Goal: Task Accomplishment & Management: Manage account settings

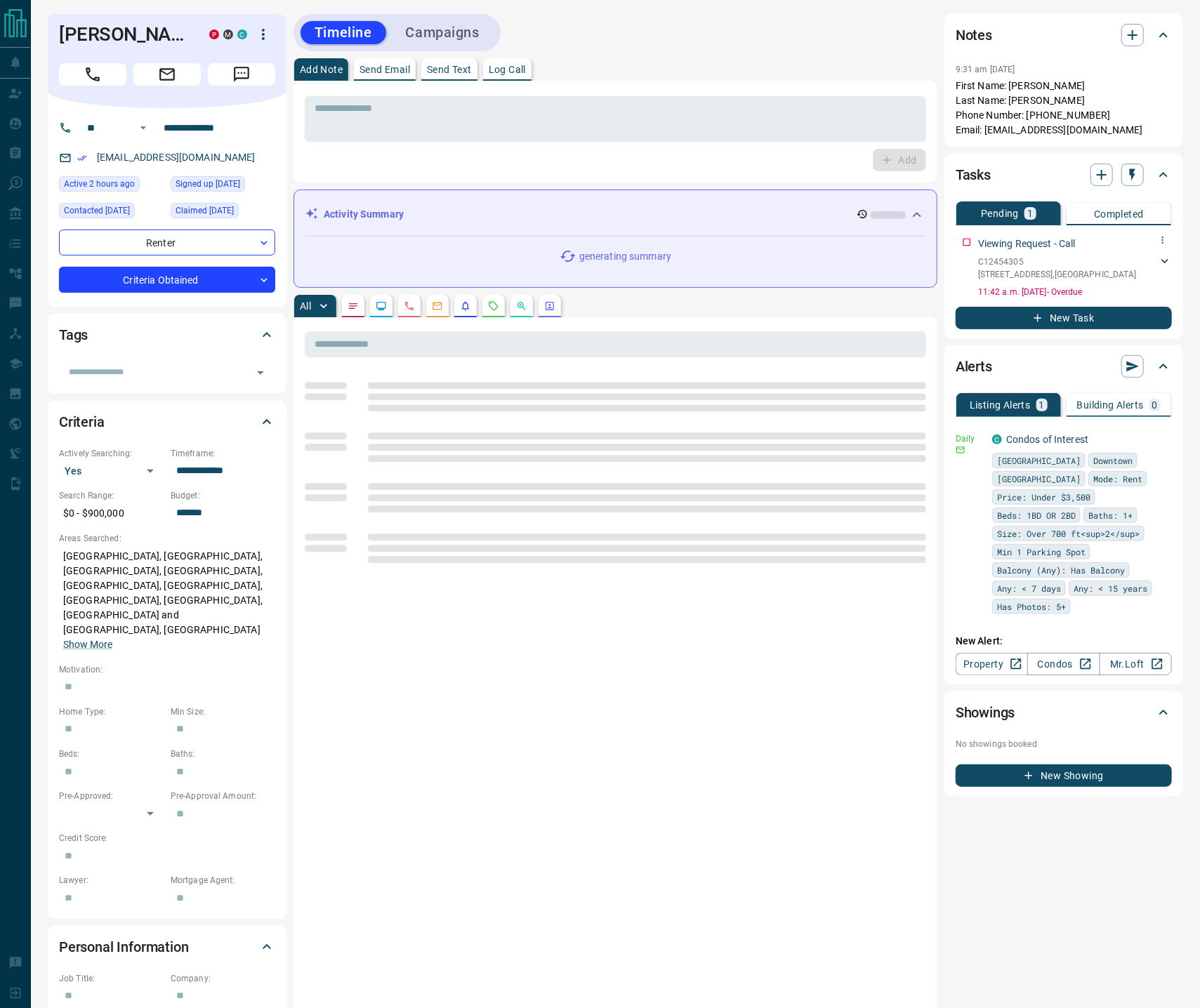
click at [1165, 257] on icon at bounding box center [1165, 261] width 14 height 14
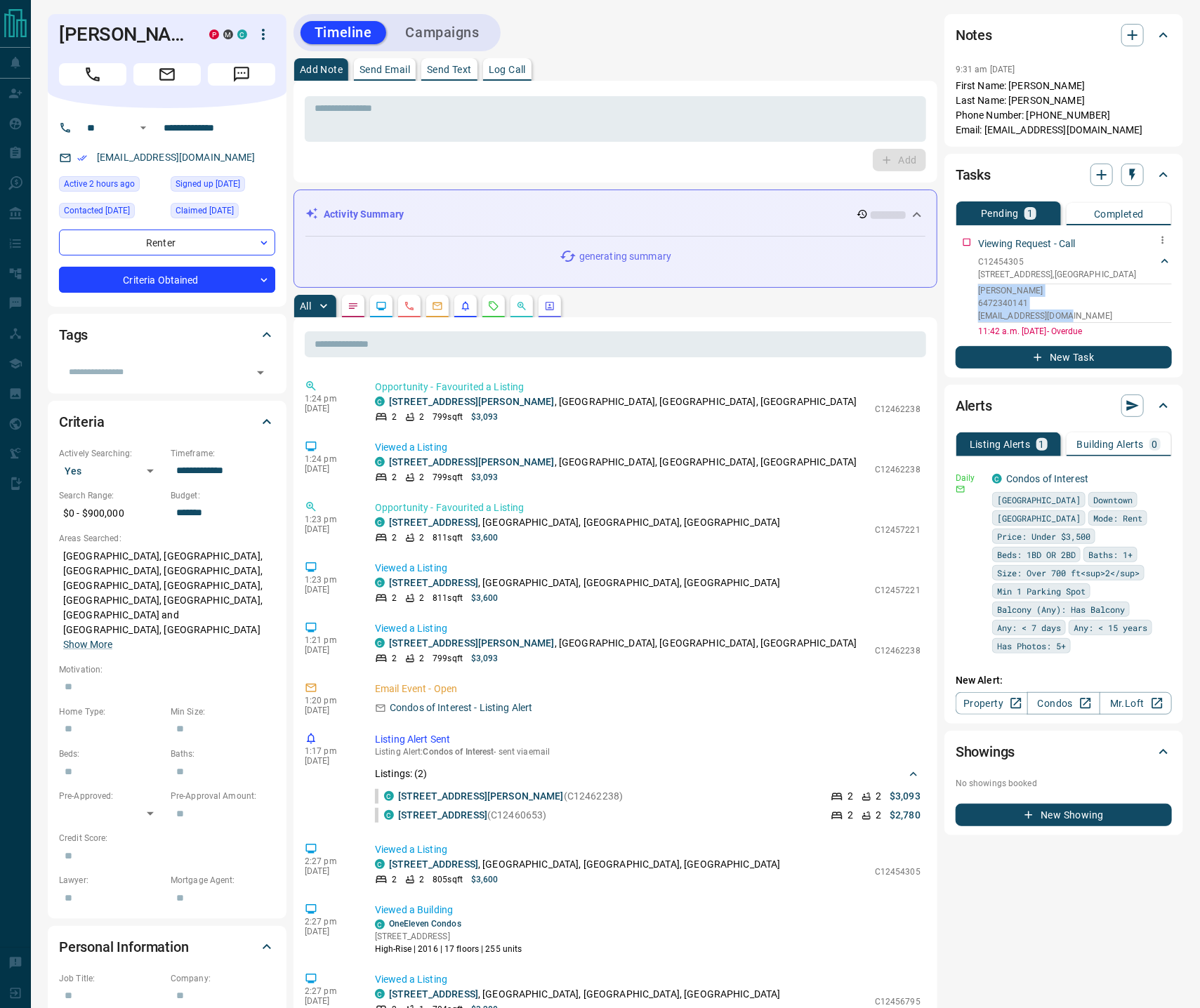
drag, startPoint x: 1073, startPoint y: 311, endPoint x: 992, endPoint y: 289, distance: 83.9
click at [982, 284] on div "[PERSON_NAME] 6472340141 [EMAIL_ADDRESS][DOMAIN_NAME]" at bounding box center [1075, 304] width 194 height 39
copy div "[PERSON_NAME] 6472340141 [EMAIL_ADDRESS][DOMAIN_NAME]"
click at [1127, 17] on div "Notes 9:31 am [DATE] First Name: [PERSON_NAME] Last Name: [PERSON_NAME] Phone N…" at bounding box center [1064, 80] width 239 height 133
click at [1131, 31] on icon "button" at bounding box center [1132, 35] width 10 height 10
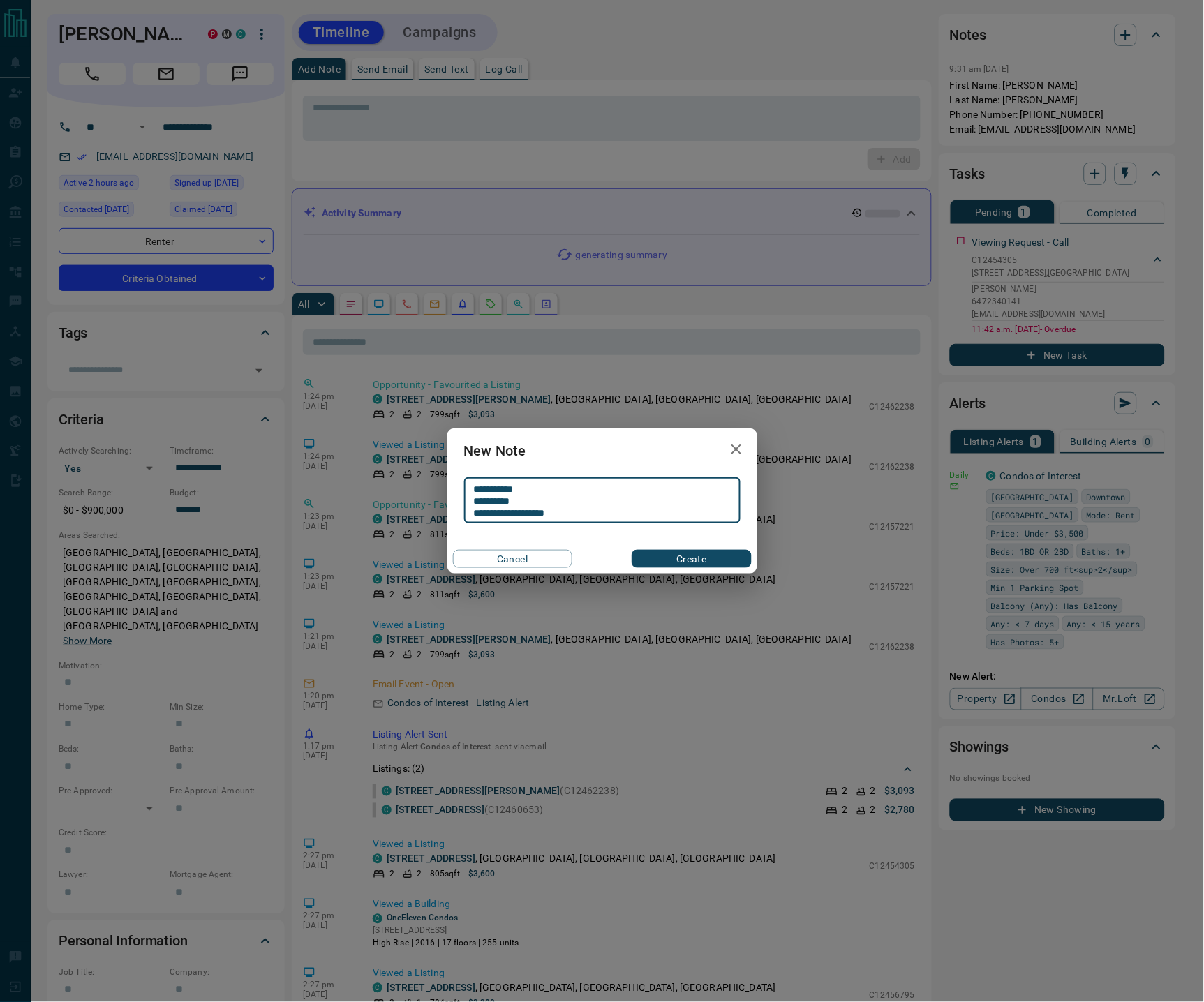
type textarea "**********"
drag, startPoint x: 673, startPoint y: 557, endPoint x: 565, endPoint y: 491, distance: 126.6
click at [673, 558] on button "Create" at bounding box center [691, 559] width 120 height 18
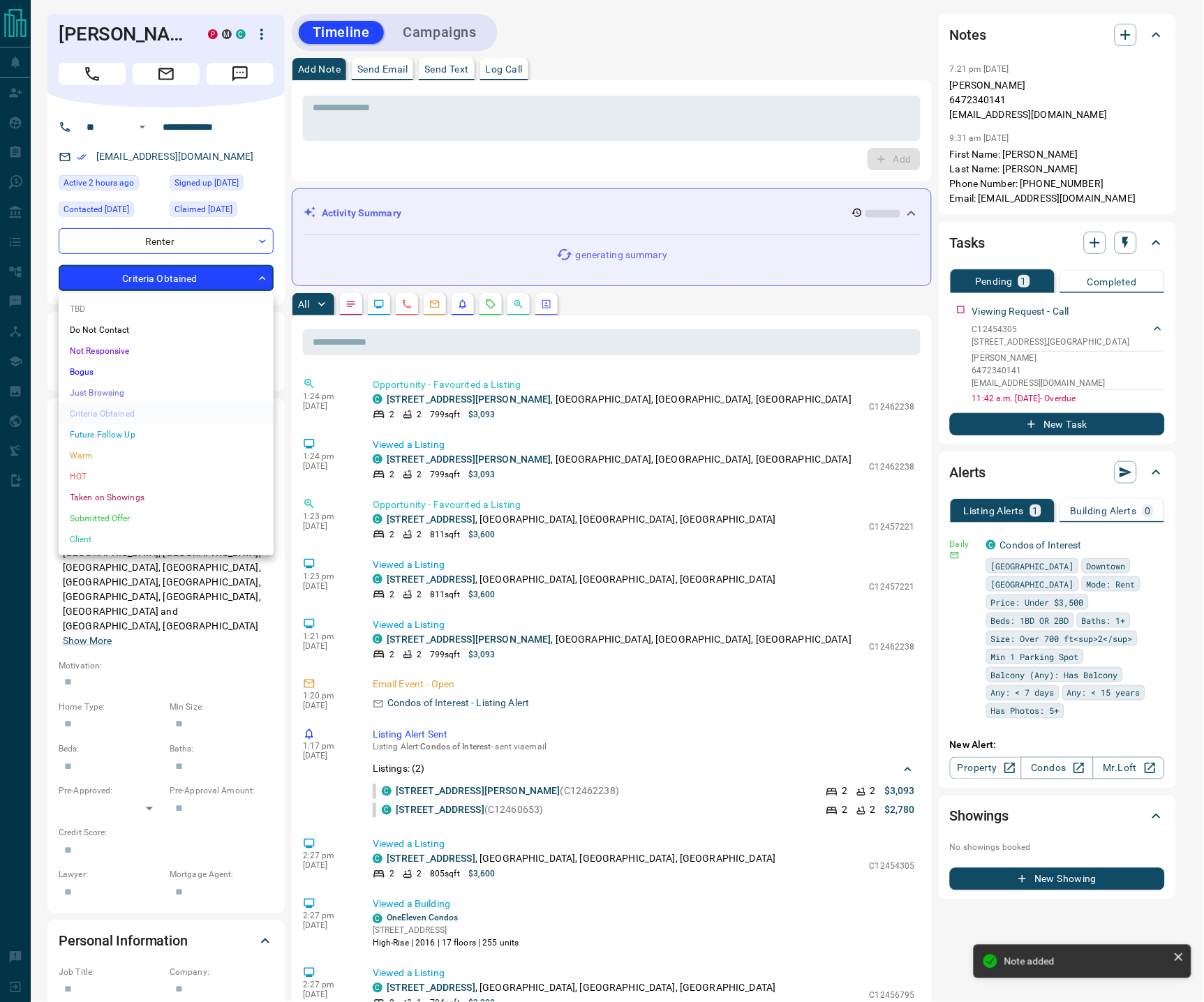
click at [249, 270] on body "**********" at bounding box center [602, 759] width 1204 height 1519
drag, startPoint x: 106, startPoint y: 466, endPoint x: 399, endPoint y: 148, distance: 432.4
click at [107, 466] on li "HOT" at bounding box center [166, 477] width 215 height 21
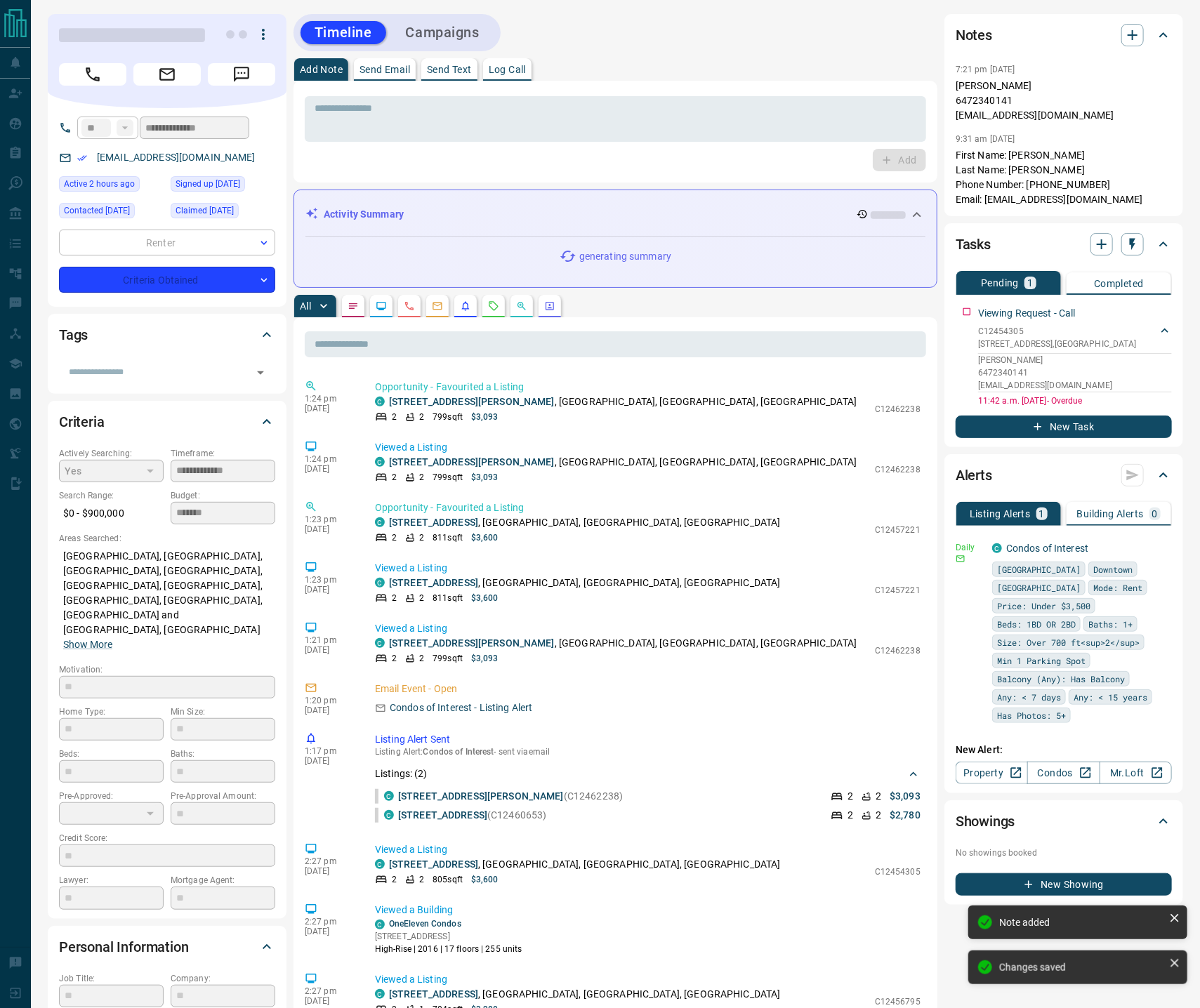
type input "*"
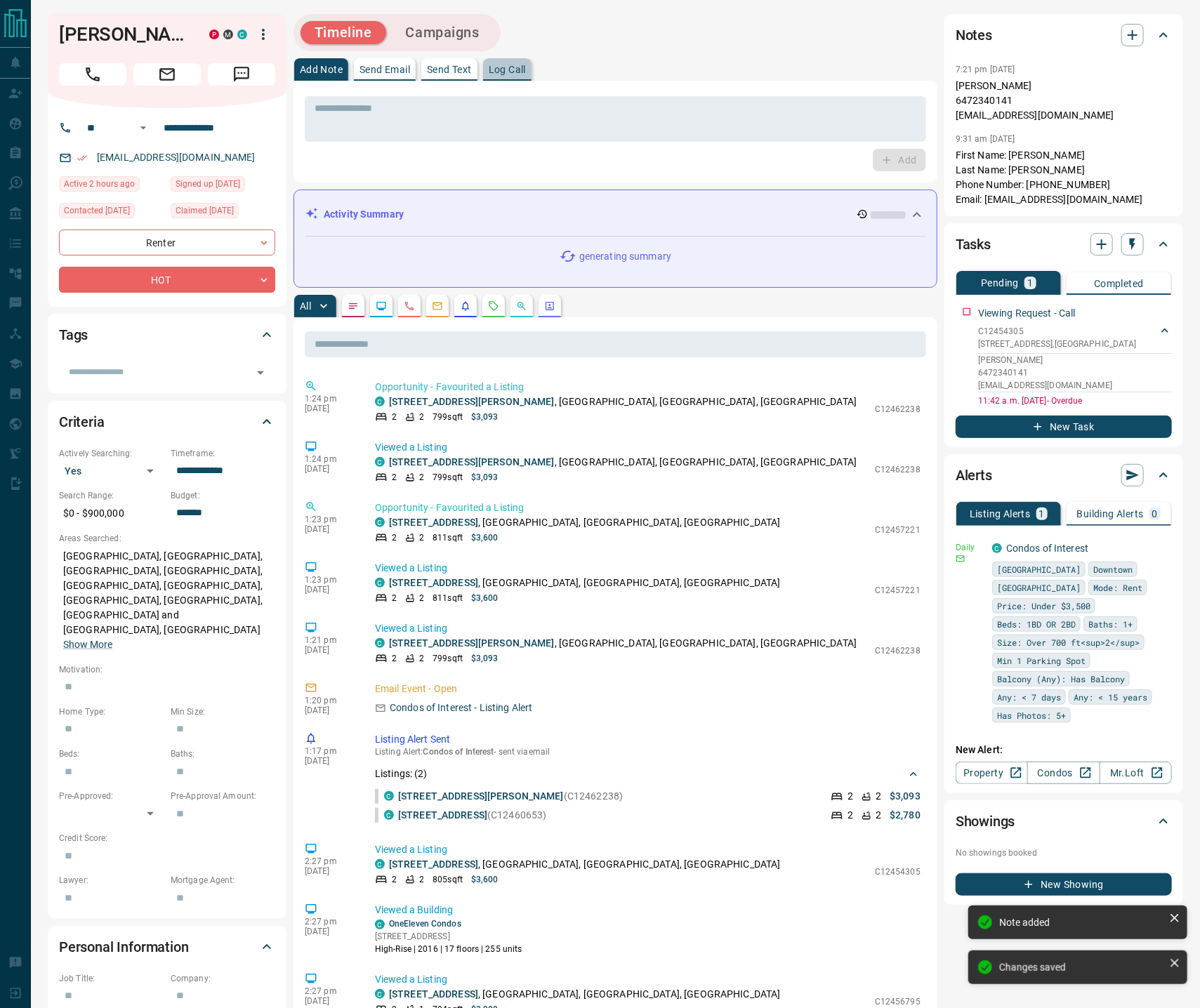
click at [508, 67] on p "Log Call" at bounding box center [508, 69] width 37 height 10
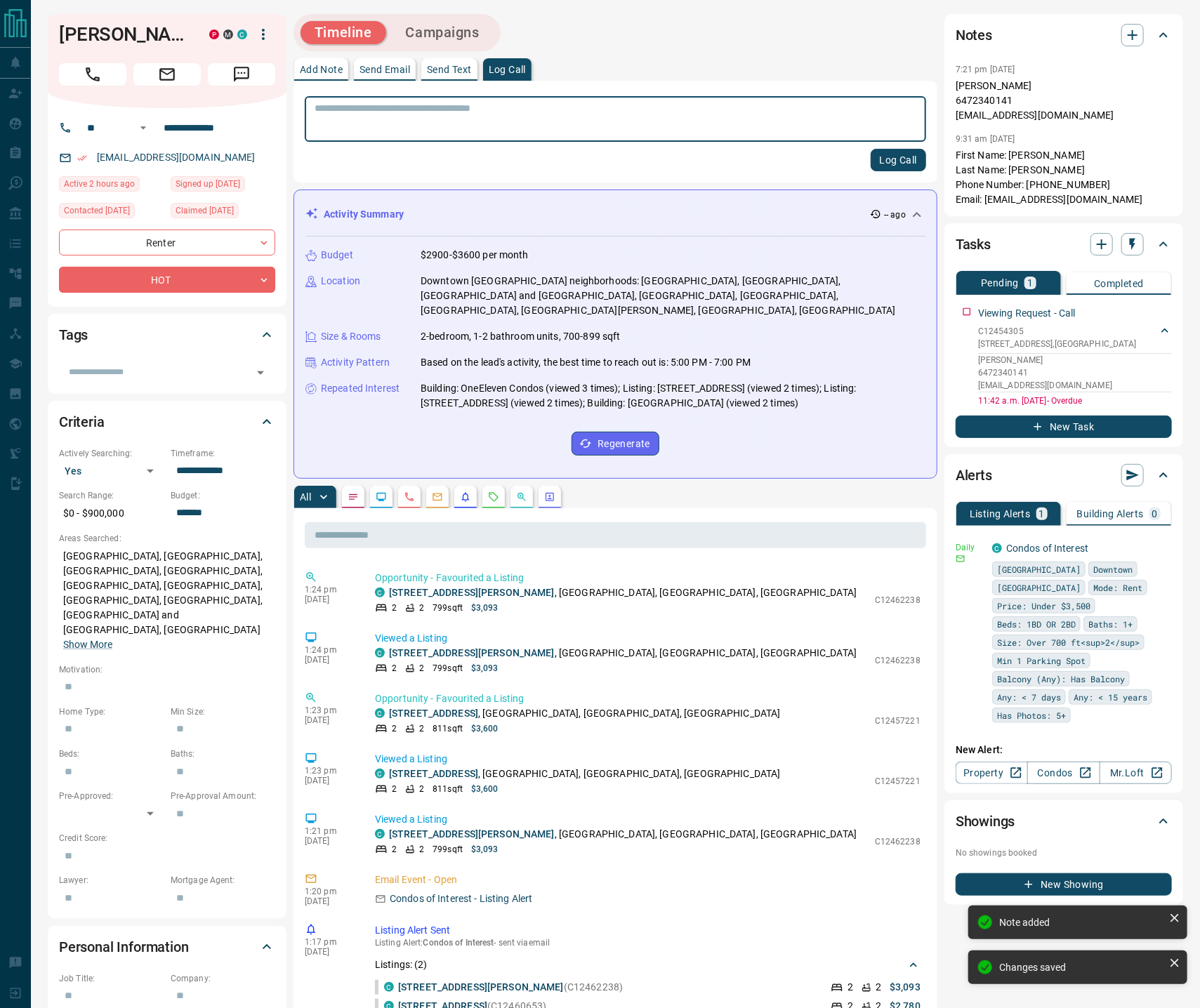
click at [886, 157] on button "Log Call" at bounding box center [899, 159] width 55 height 22
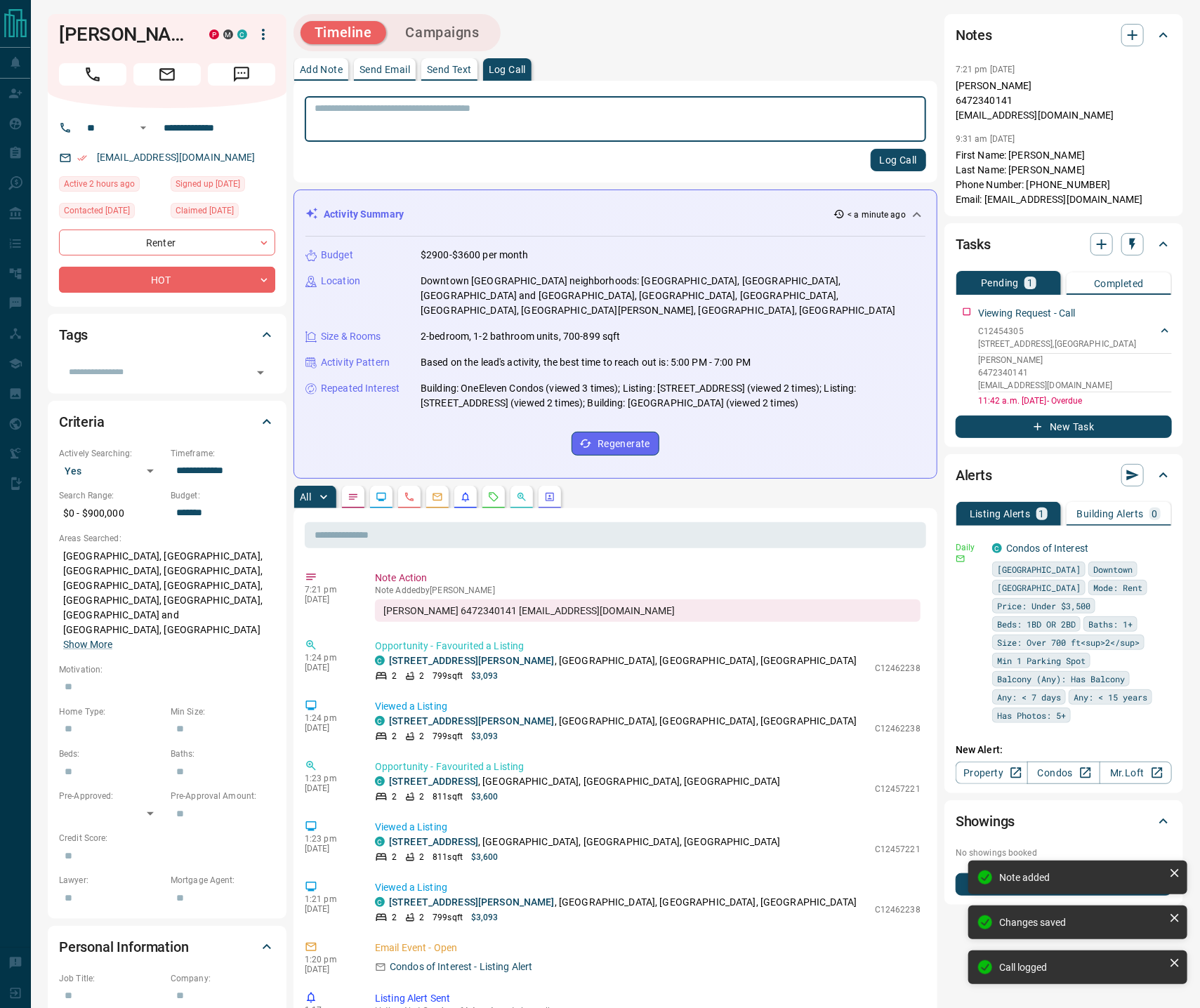
click at [493, 492] on icon "Requests" at bounding box center [494, 497] width 12 height 12
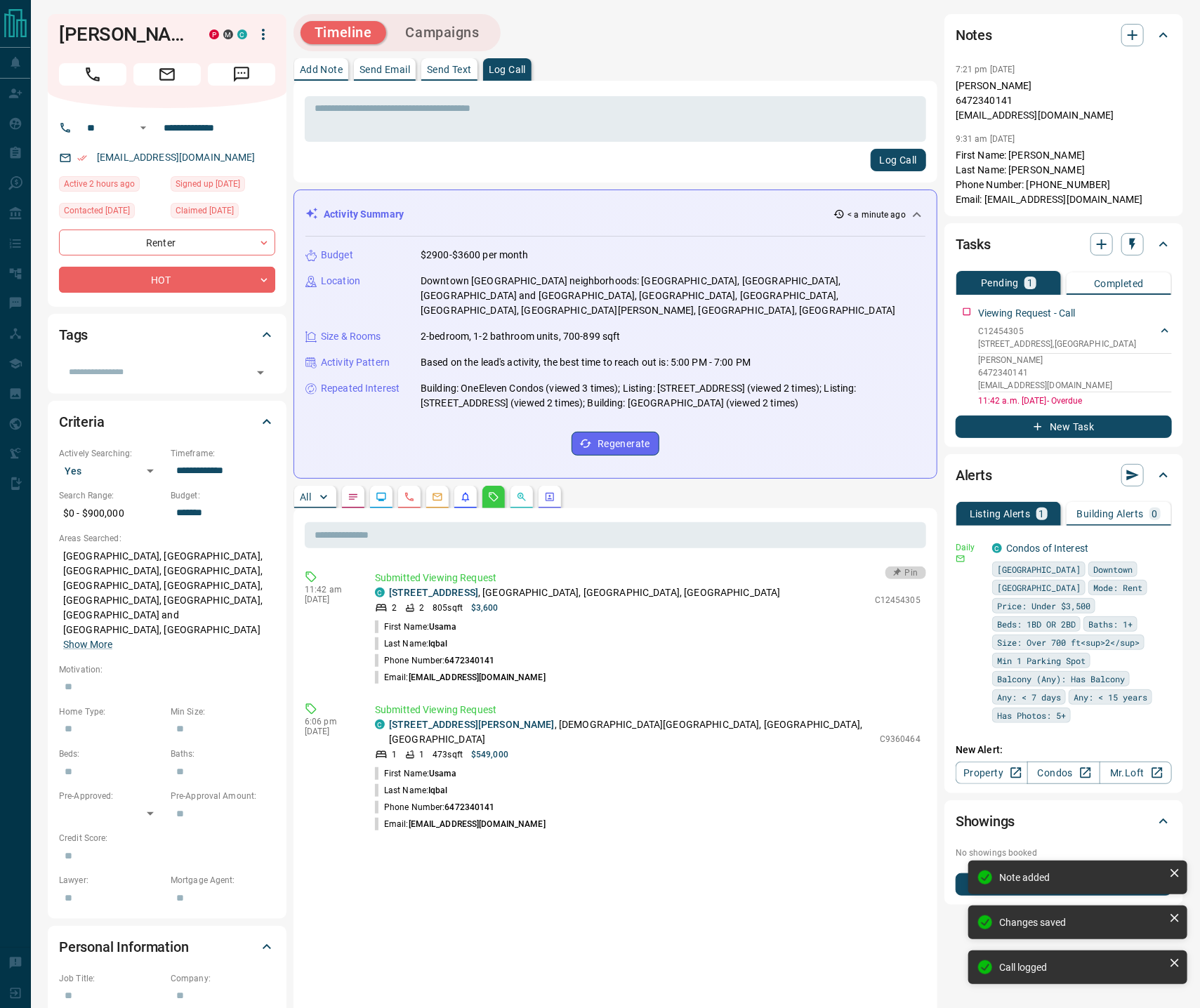
click at [911, 566] on button "Pin" at bounding box center [906, 573] width 41 height 12
click at [911, 699] on button "Pin" at bounding box center [906, 705] width 41 height 12
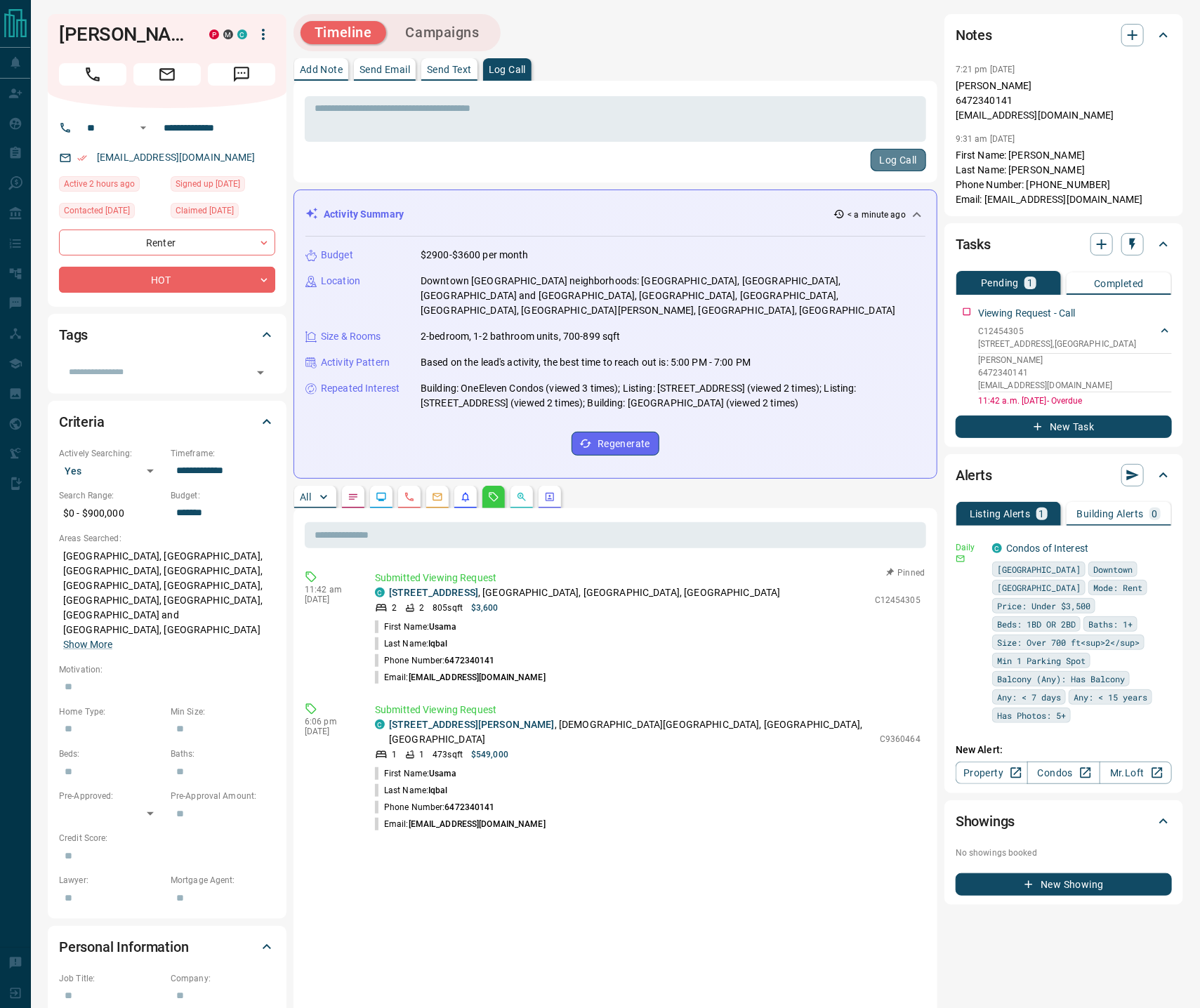
click at [892, 161] on button "Log Call" at bounding box center [899, 159] width 55 height 22
click at [453, 28] on button "Campaigns" at bounding box center [443, 33] width 102 height 23
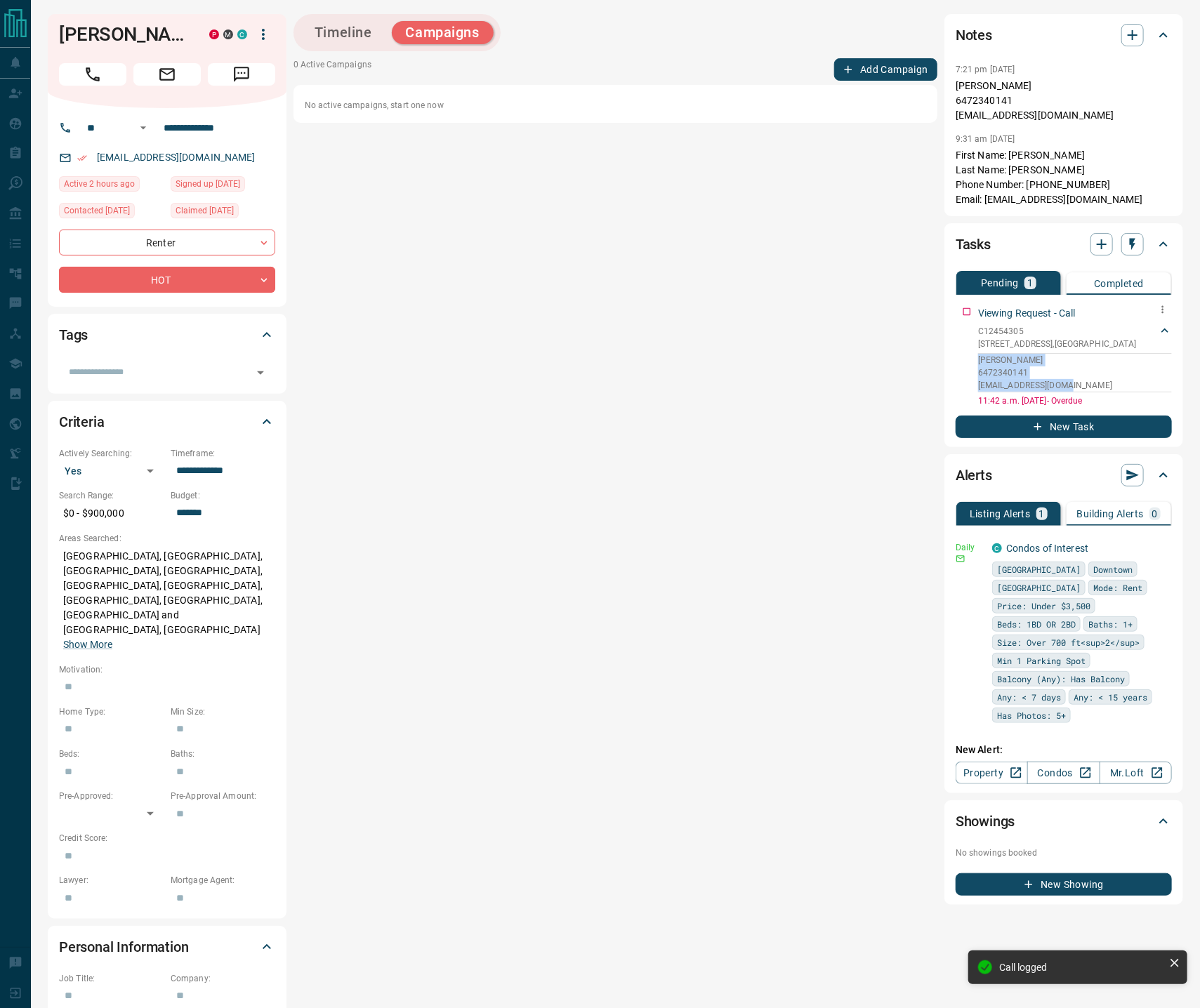
drag, startPoint x: 1094, startPoint y: 384, endPoint x: 1006, endPoint y: 364, distance: 90.2
click at [975, 354] on div "Viewing Request - Call C12454305 [STREET_ADDRESS] Iqbal 6472340141 [EMAIL_ADDRE…" at bounding box center [1064, 354] width 216 height 107
click at [1135, 21] on div "Notes" at bounding box center [1064, 35] width 216 height 34
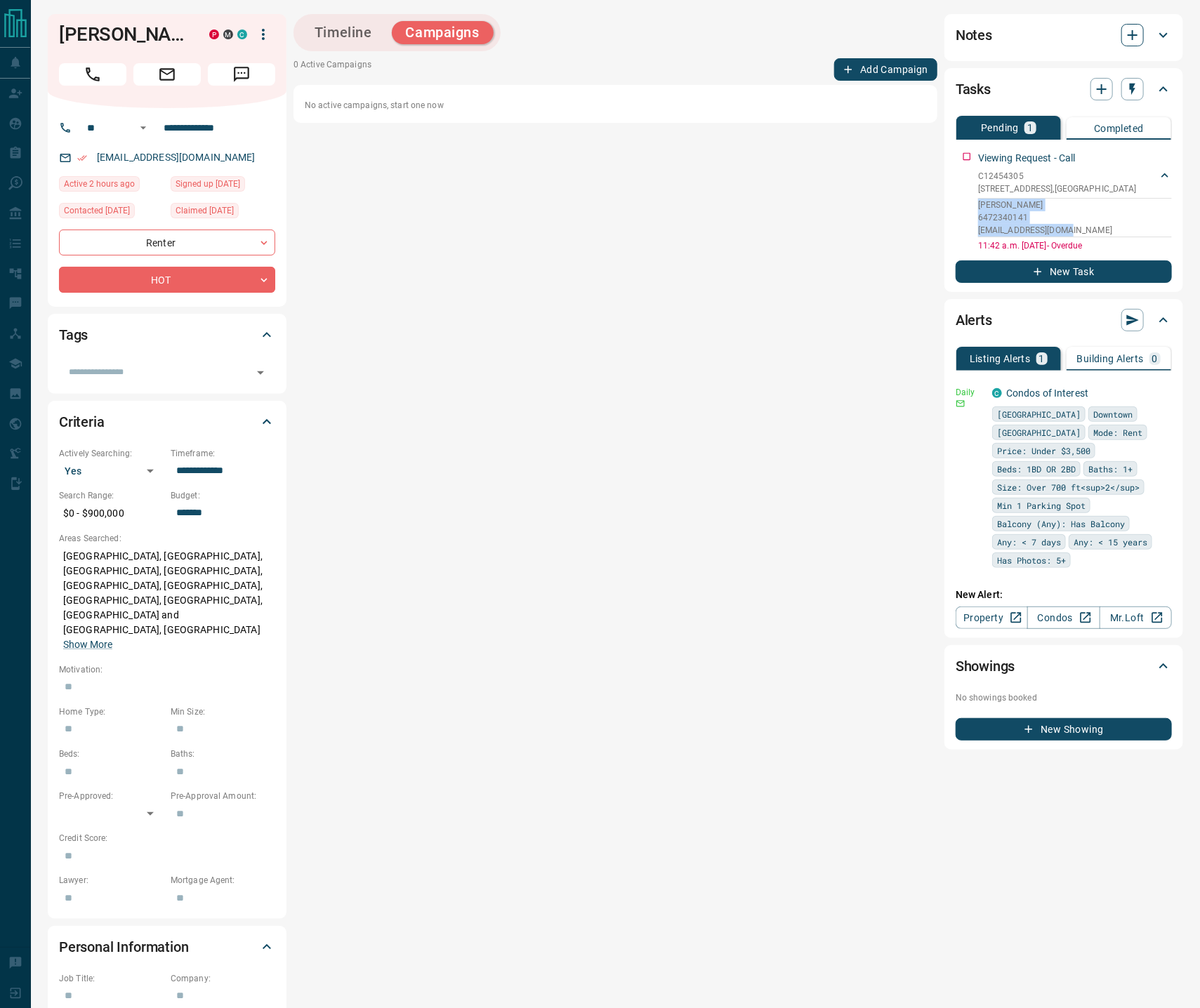
click at [1129, 35] on icon "button" at bounding box center [1132, 35] width 17 height 17
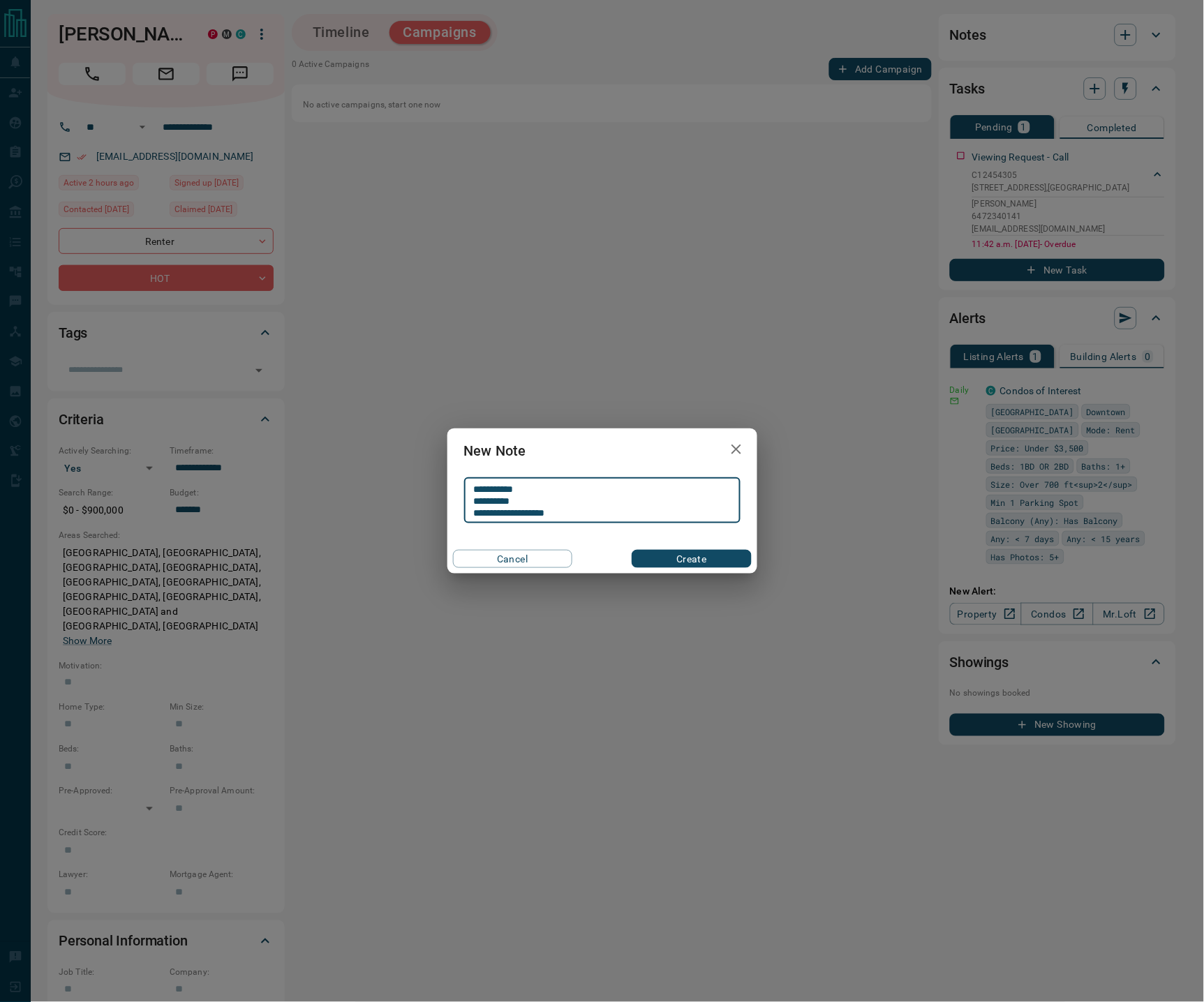
type textarea "**********"
click at [678, 562] on button "Create" at bounding box center [691, 559] width 120 height 18
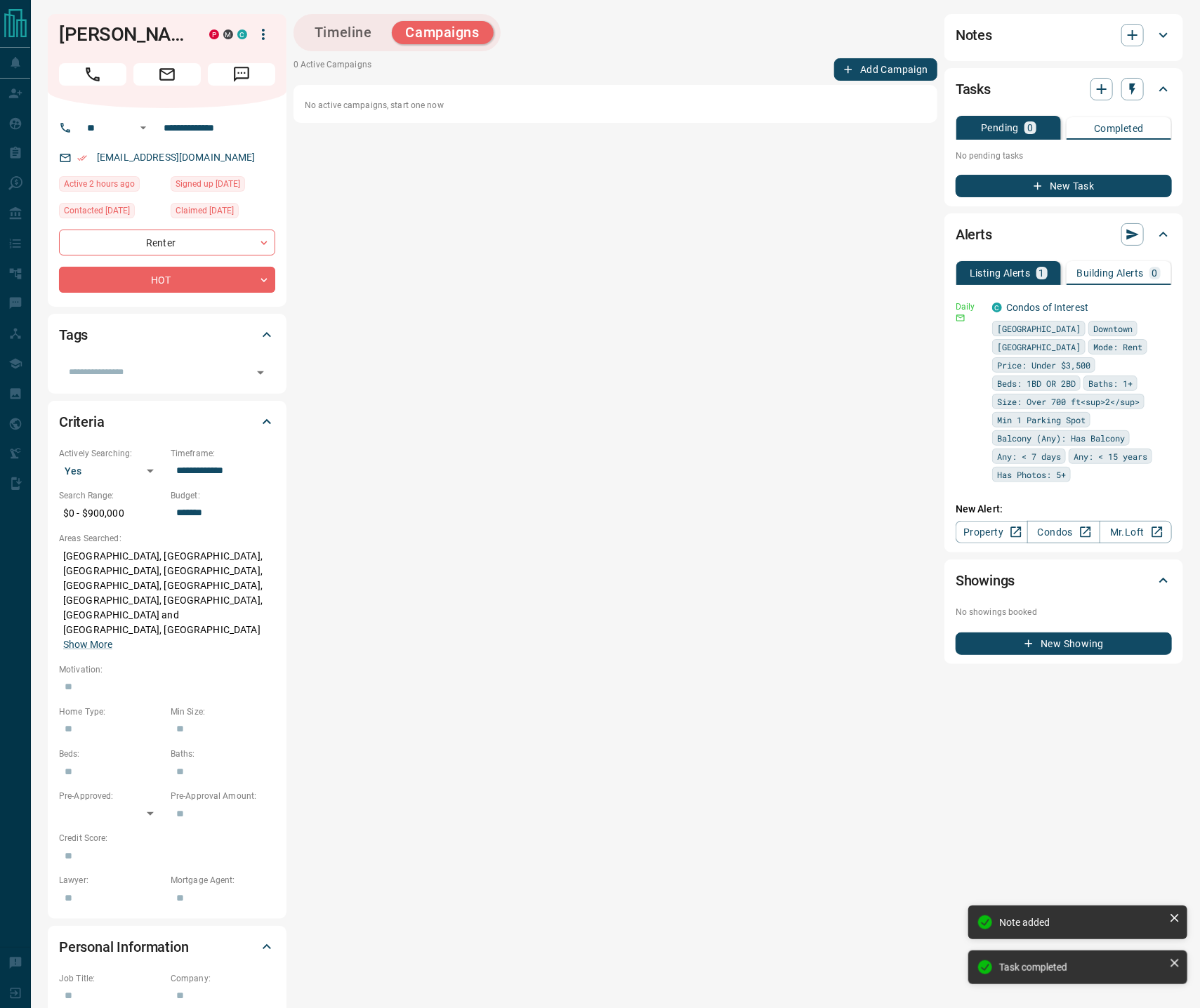
click at [366, 21] on button "Timeline" at bounding box center [343, 33] width 86 height 23
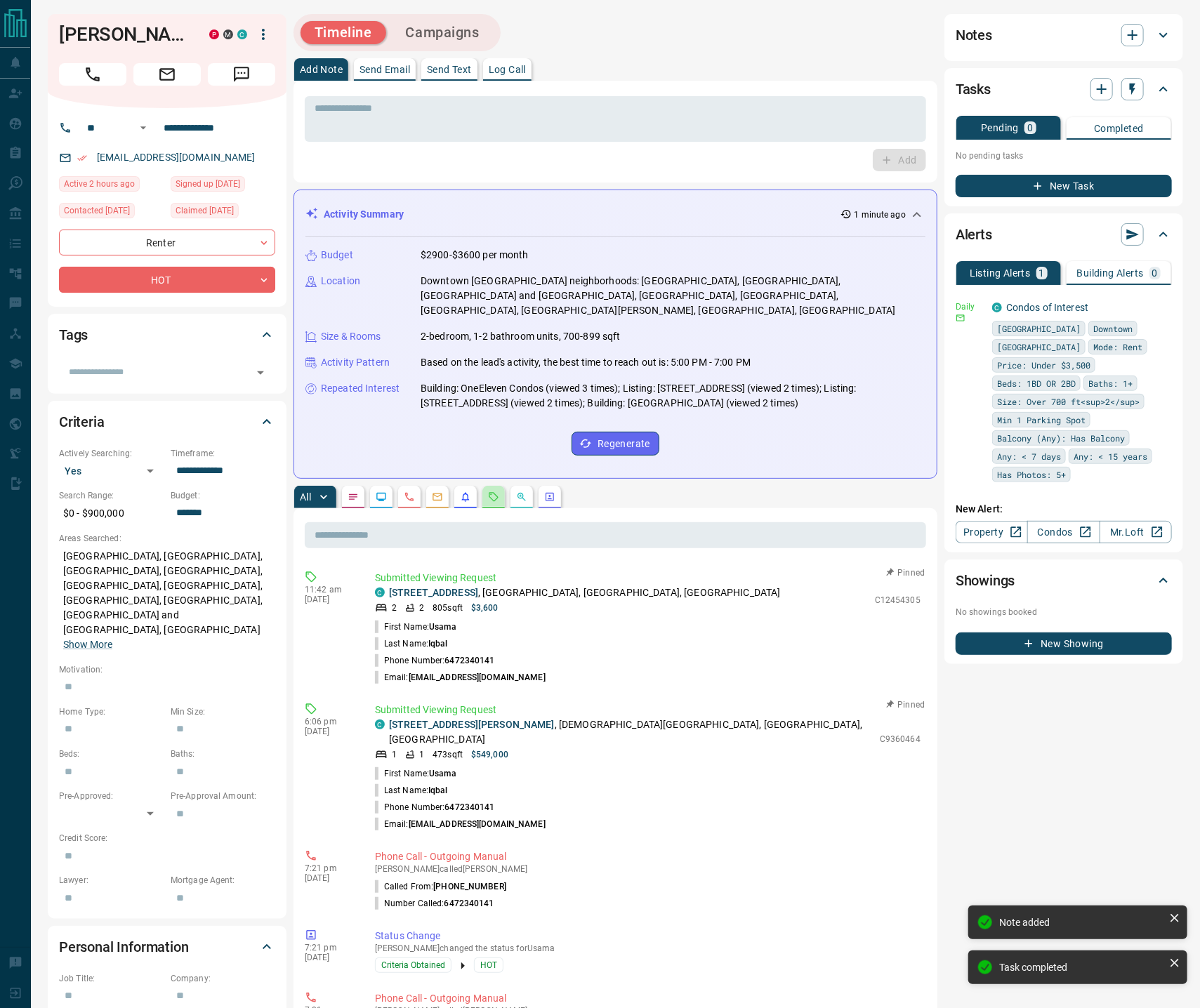
click at [505, 486] on button "button" at bounding box center [494, 497] width 22 height 22
